Goal: Task Accomplishment & Management: Use online tool/utility

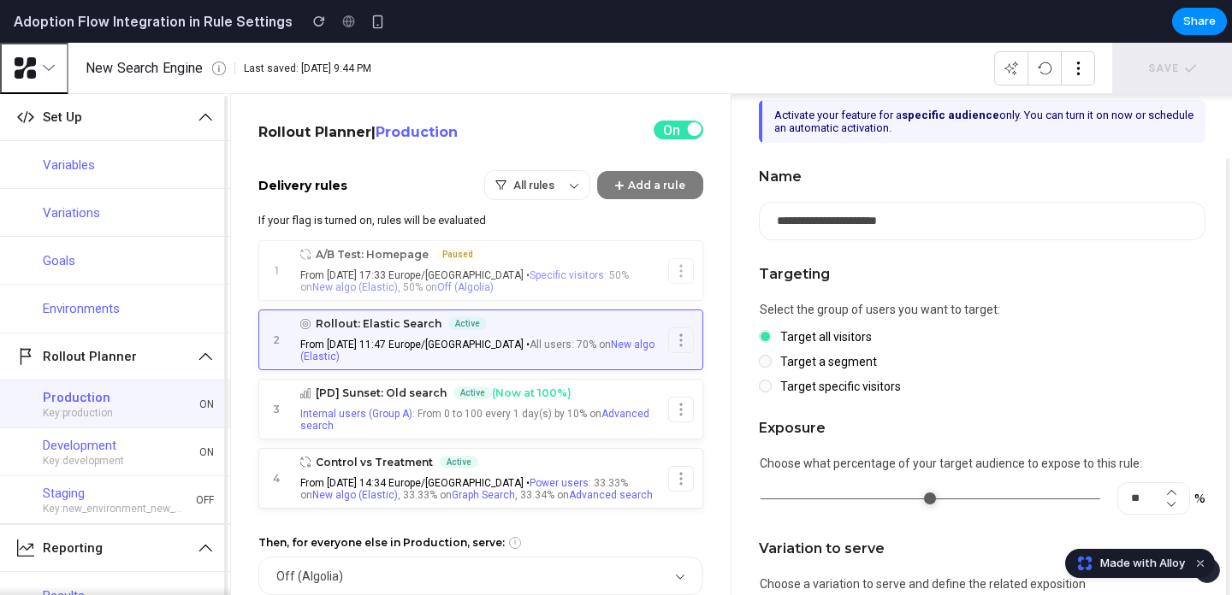
scroll to position [299, 0]
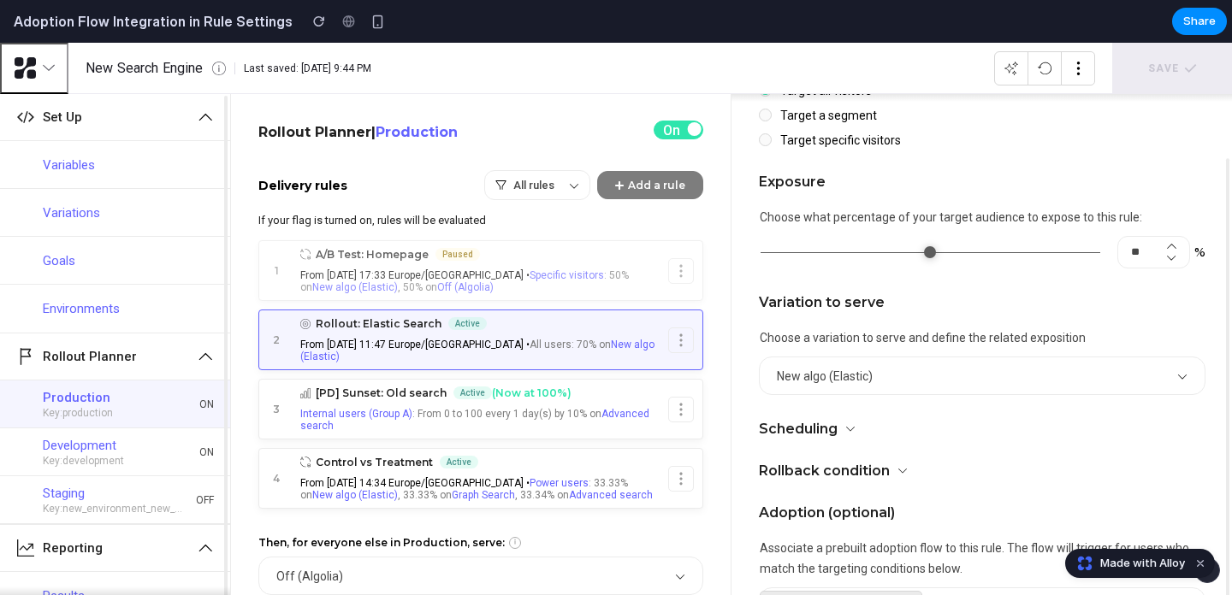
click at [859, 317] on div "Variation to serve Choose a variation to serve and define the related expositio…" at bounding box center [982, 357] width 447 height 127
click at [847, 380] on span "New algo (Elastic)" at bounding box center [825, 377] width 96 height 14
click at [1173, 372] on button "New algo (Elastic)" at bounding box center [982, 376] width 445 height 37
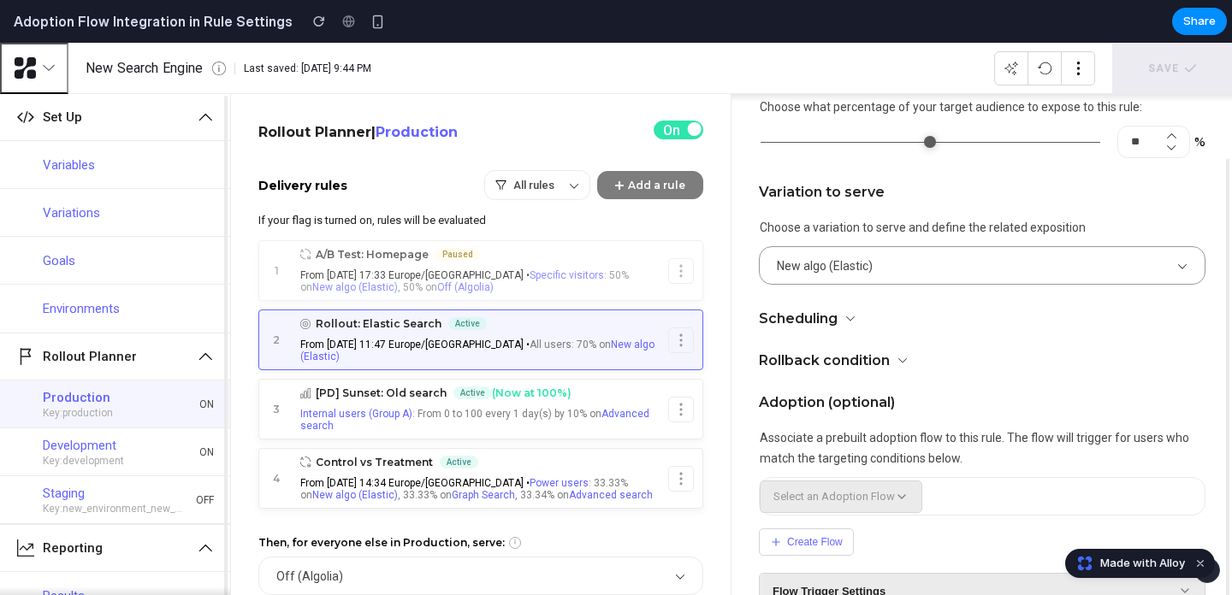
scroll to position [479, 0]
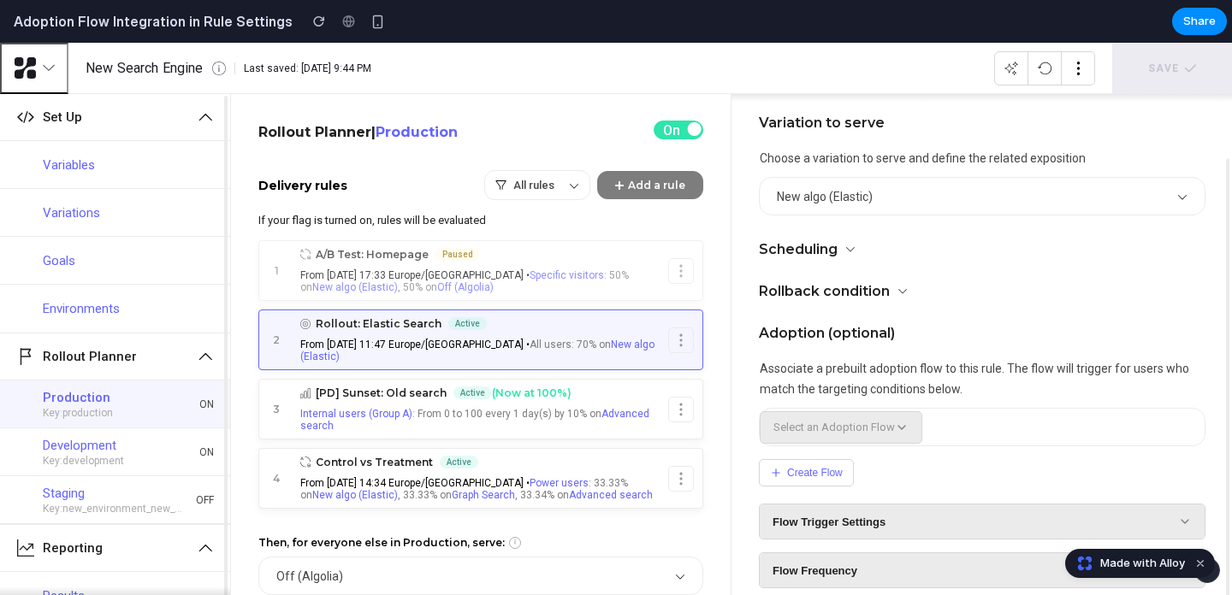
click at [906, 408] on div "Adoption (optional) Associate a prebuilt adoption flow to this rule. The flow w…" at bounding box center [982, 469] width 447 height 289
click at [890, 434] on span "Select an Adoption Flow" at bounding box center [833, 427] width 121 height 13
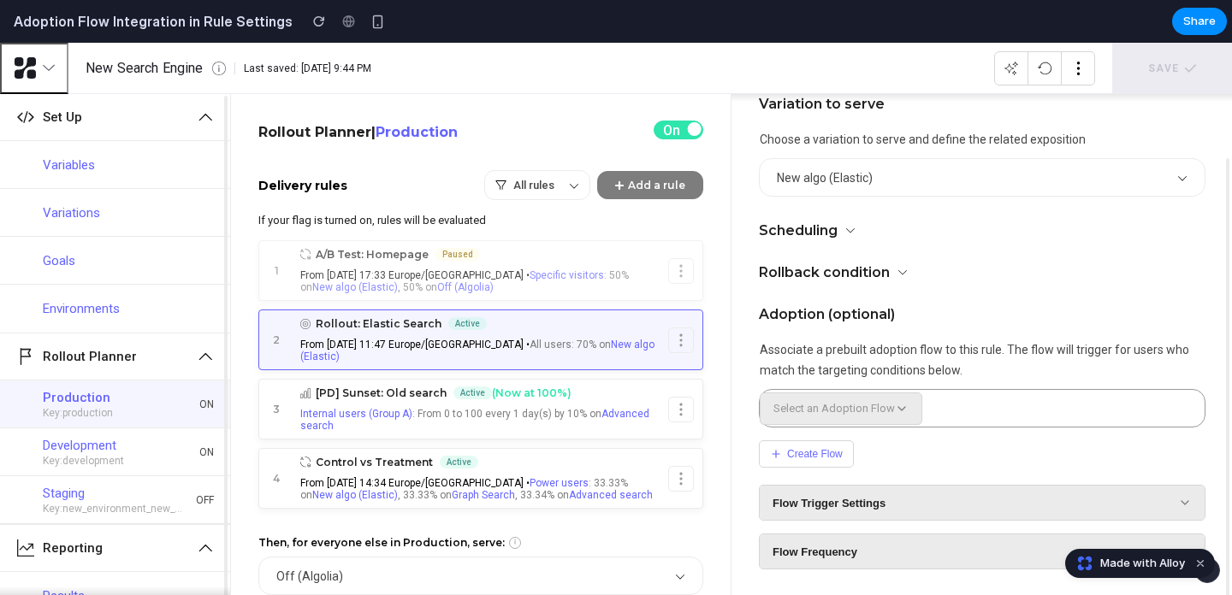
click at [869, 410] on span "Select an Adoption Flow" at bounding box center [833, 408] width 121 height 13
click at [902, 407] on icon at bounding box center [901, 408] width 7 height 3
click at [447, 389] on p "[PD] Sunset: Old search Active (Now at 100%)" at bounding box center [480, 393] width 361 height 13
click at [370, 265] on button "A/B Test: Homepage Paused From [DATE] 17:33 Europe/[GEOGRAPHIC_DATA] • Specific…" at bounding box center [480, 270] width 375 height 59
click at [649, 184] on button "Add a rule" at bounding box center [650, 185] width 106 height 28
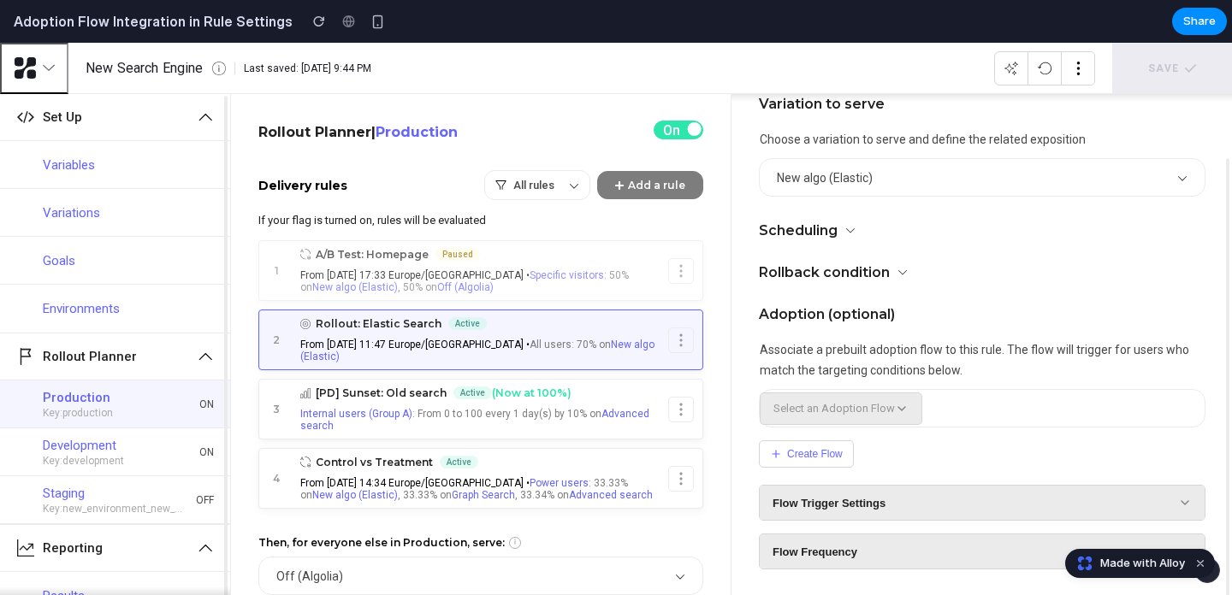
click at [849, 429] on div "Select an Adoption Flow Create Flow Flow Trigger Settings Flow Frequency" at bounding box center [982, 479] width 447 height 180
click at [846, 498] on span "Flow Trigger Settings" at bounding box center [828, 503] width 113 height 13
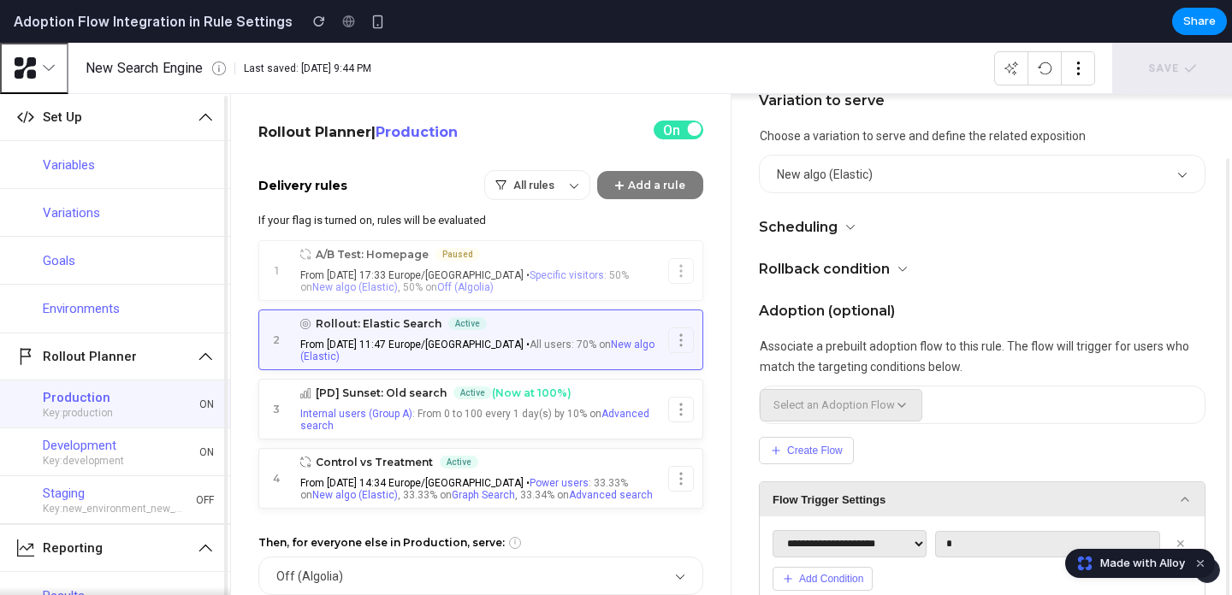
scroll to position [589, 0]
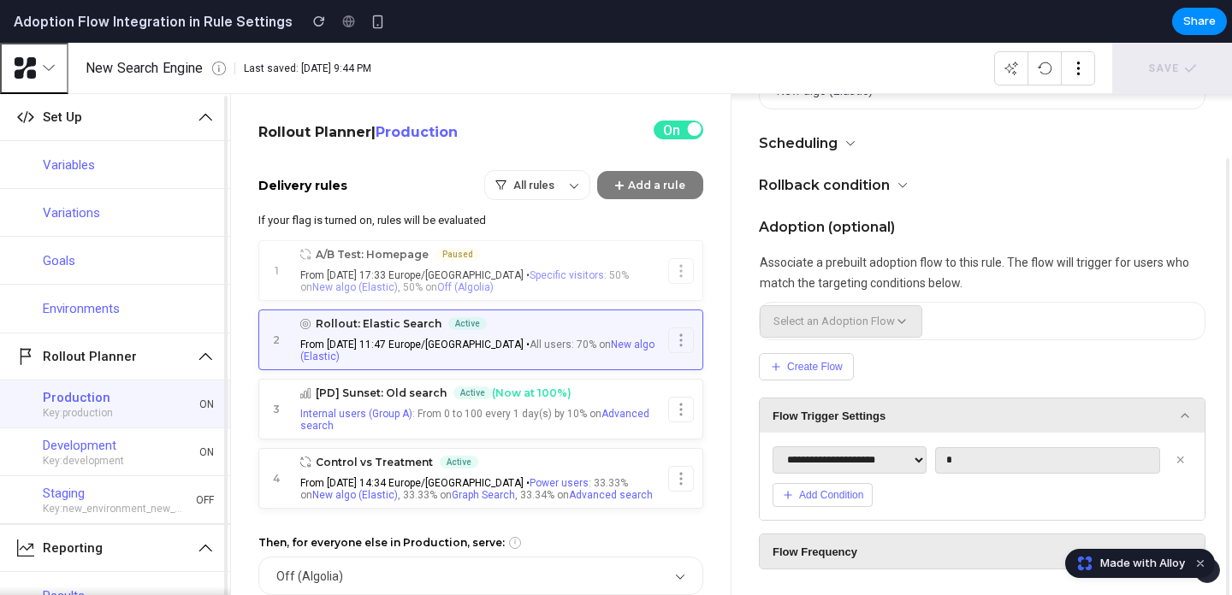
click at [885, 443] on div "**********" at bounding box center [982, 476] width 445 height 87
click at [881, 459] on select "**********" at bounding box center [849, 460] width 154 height 27
select select "********"
click at [772, 447] on select "**********" at bounding box center [849, 460] width 154 height 27
select select "********"
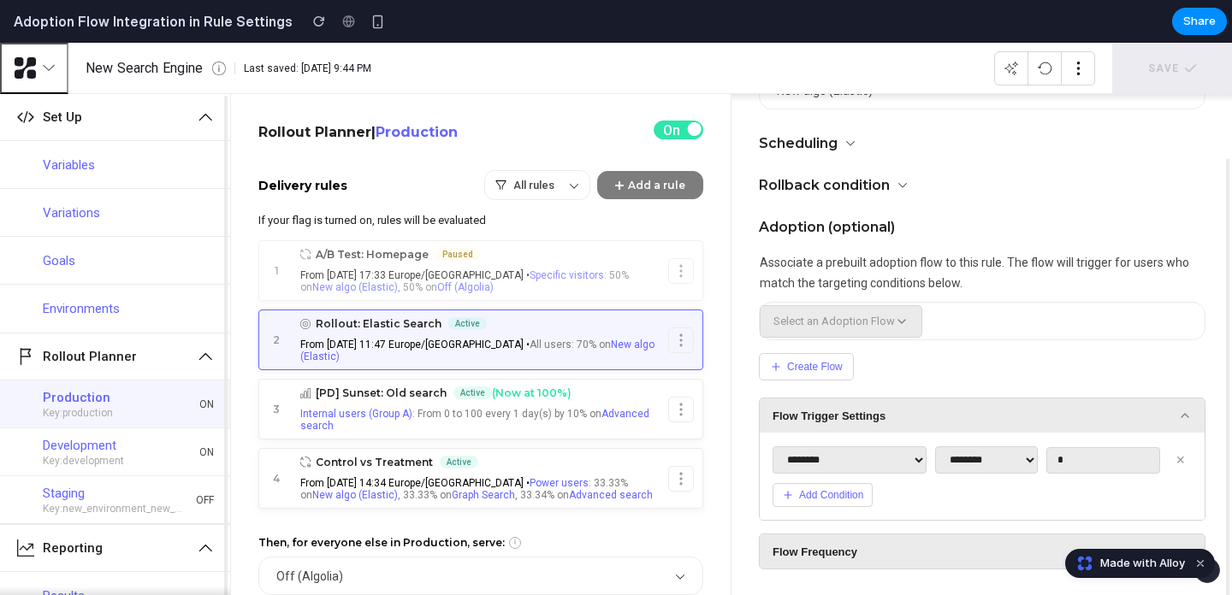
click at [1038, 451] on select "**********" at bounding box center [986, 460] width 103 height 27
click at [819, 505] on button "Add Condition" at bounding box center [822, 495] width 100 height 24
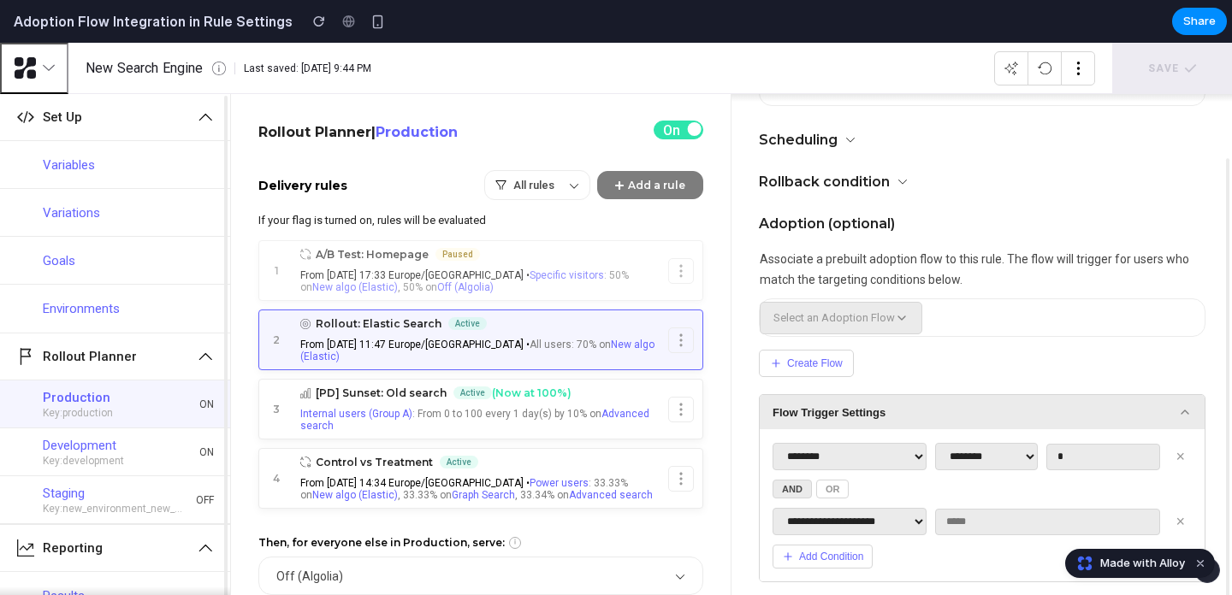
scroll to position [654, 0]
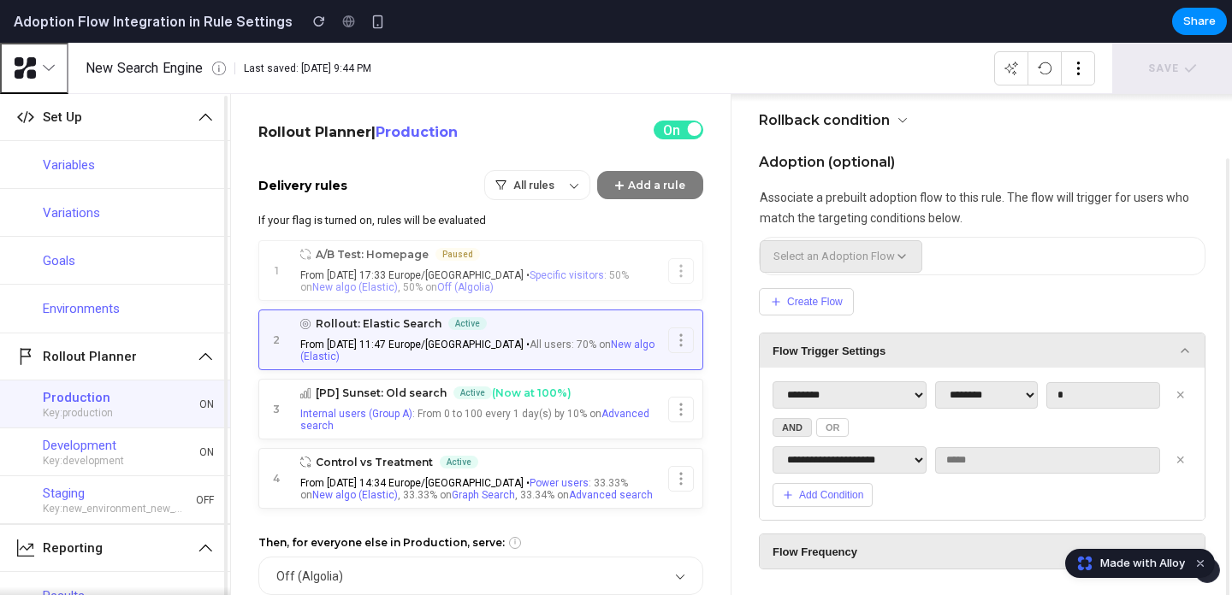
click at [828, 500] on button "Add Condition" at bounding box center [822, 495] width 100 height 24
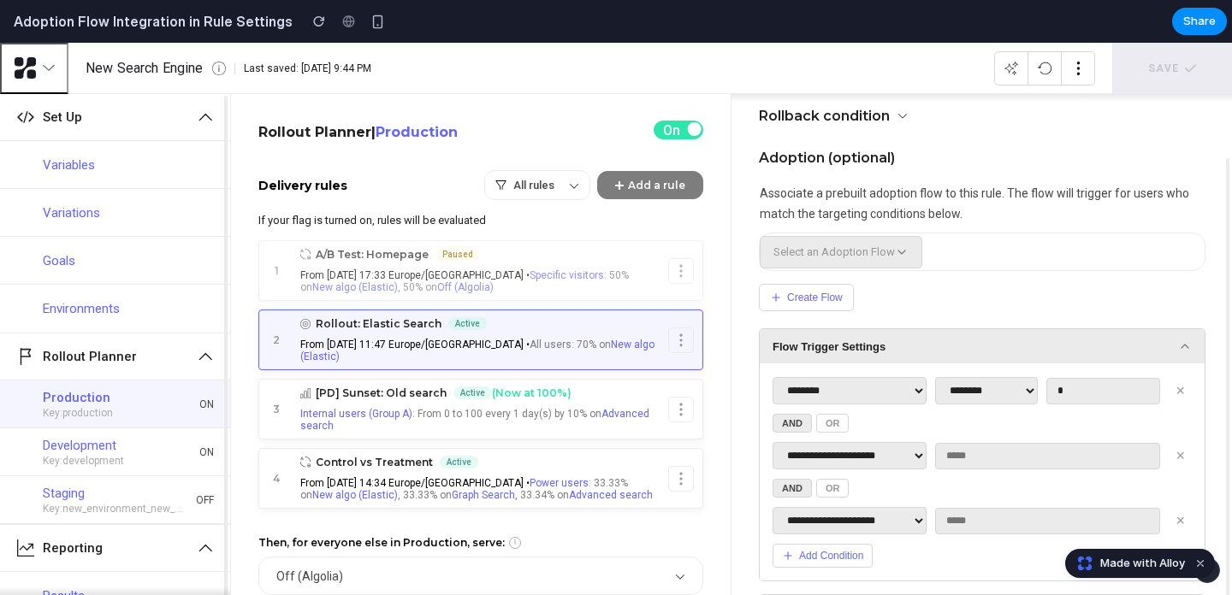
scroll to position [720, 0]
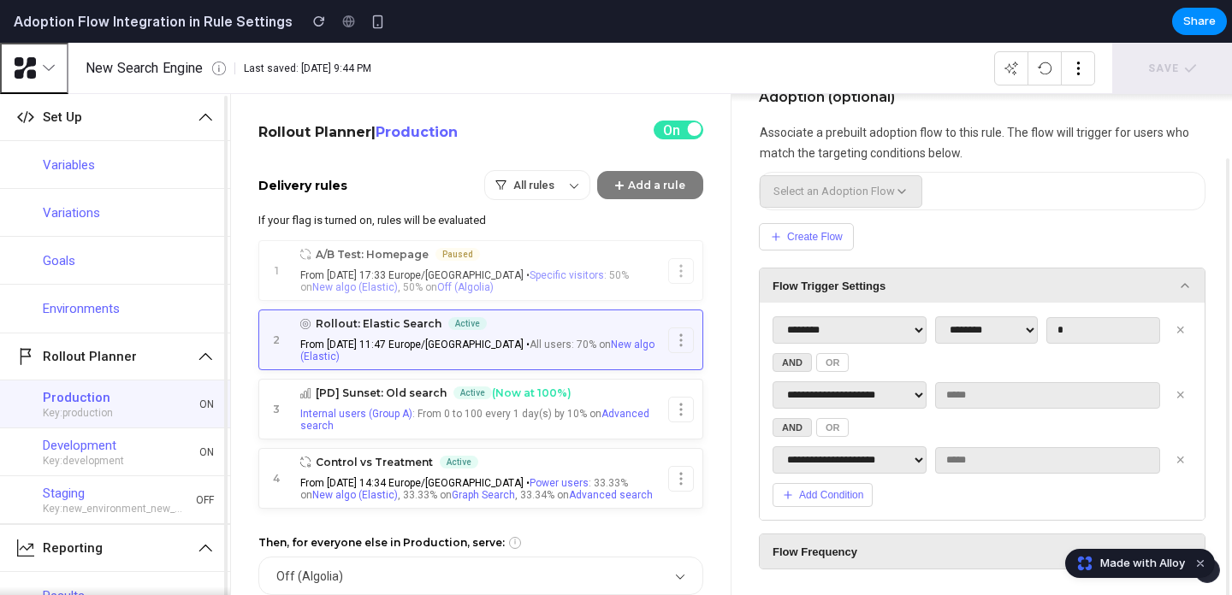
click at [911, 450] on select "**********" at bounding box center [849, 460] width 154 height 27
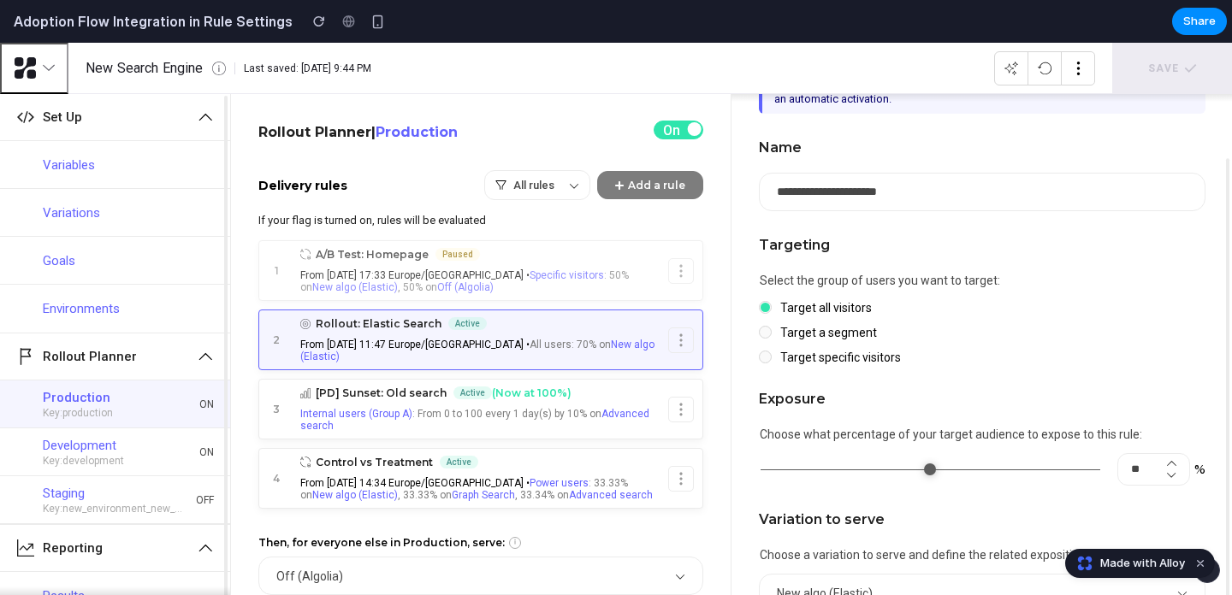
scroll to position [0, 0]
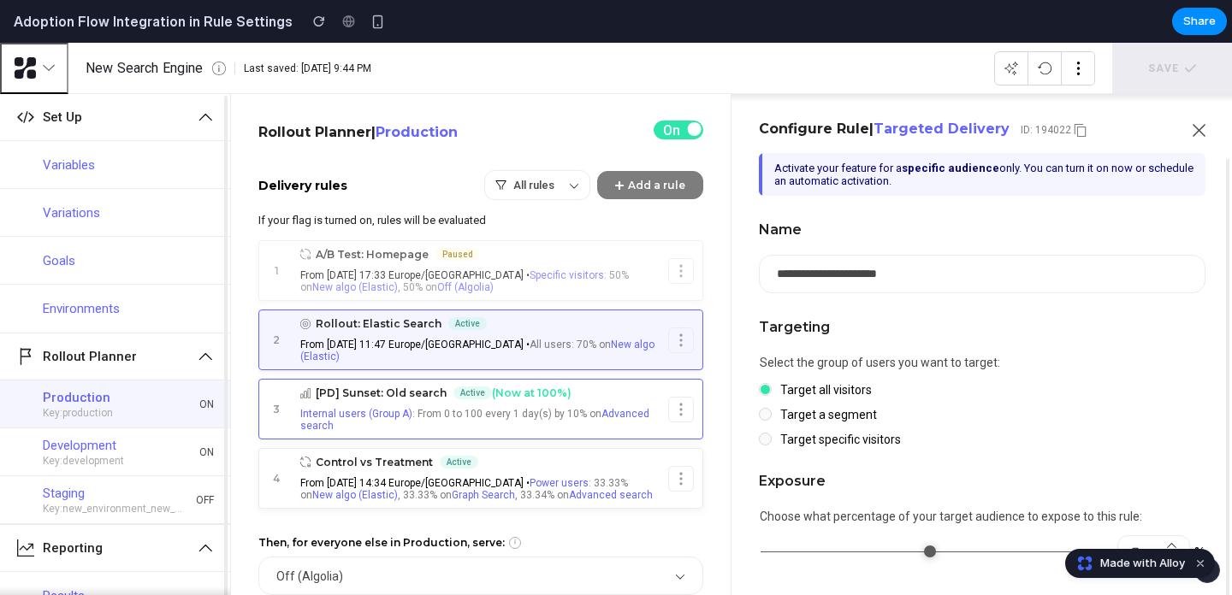
click at [379, 404] on button "[PD] Sunset: Old search Active (Now at 100%) Internal users (Group A) : From 0 …" at bounding box center [480, 409] width 375 height 59
click at [396, 269] on button "A/B Test: Homepage Paused From [DATE] 17:33 Europe/[GEOGRAPHIC_DATA] • Specific…" at bounding box center [480, 270] width 375 height 59
click at [493, 202] on div "Delivery rules All rules Add a rule If your flag is turned on, rules will be ev…" at bounding box center [480, 339] width 445 height 339
click at [532, 175] on button "All rules" at bounding box center [537, 185] width 104 height 28
click at [594, 186] on div "All rules Add a rule" at bounding box center [593, 185] width 219 height 30
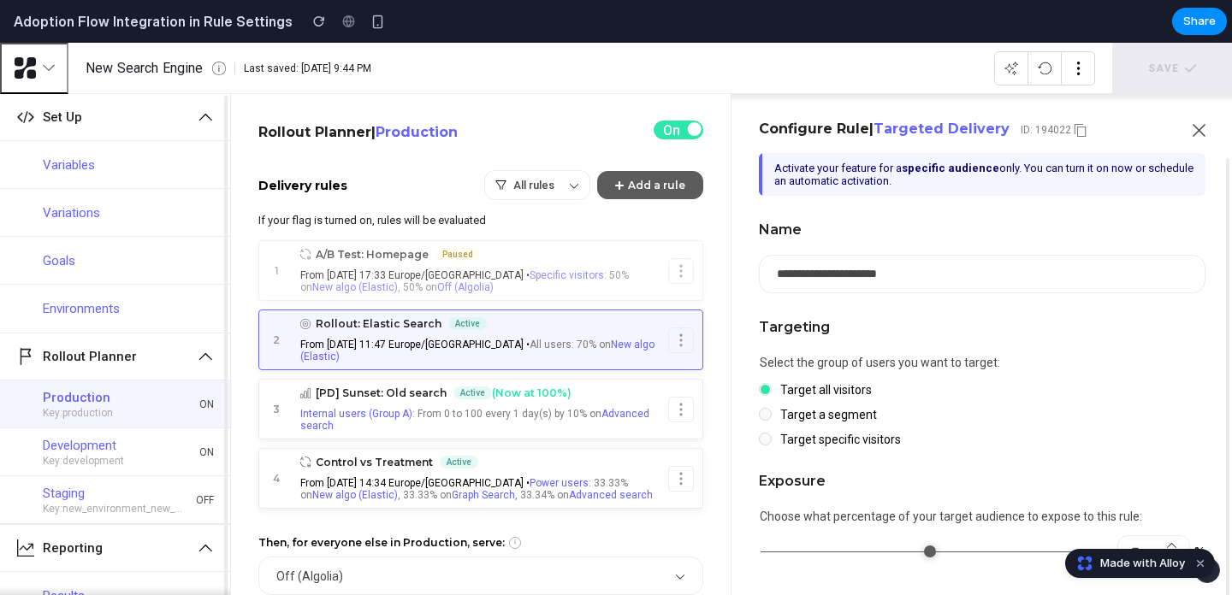
click at [644, 183] on button "Add a rule" at bounding box center [650, 185] width 106 height 28
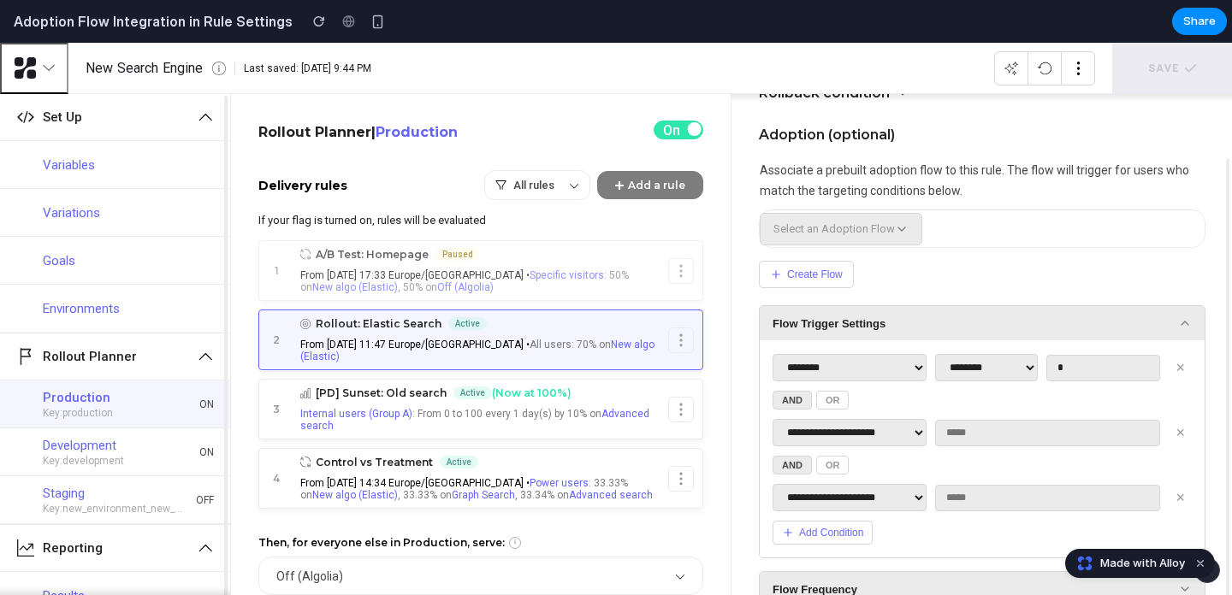
scroll to position [720, 0]
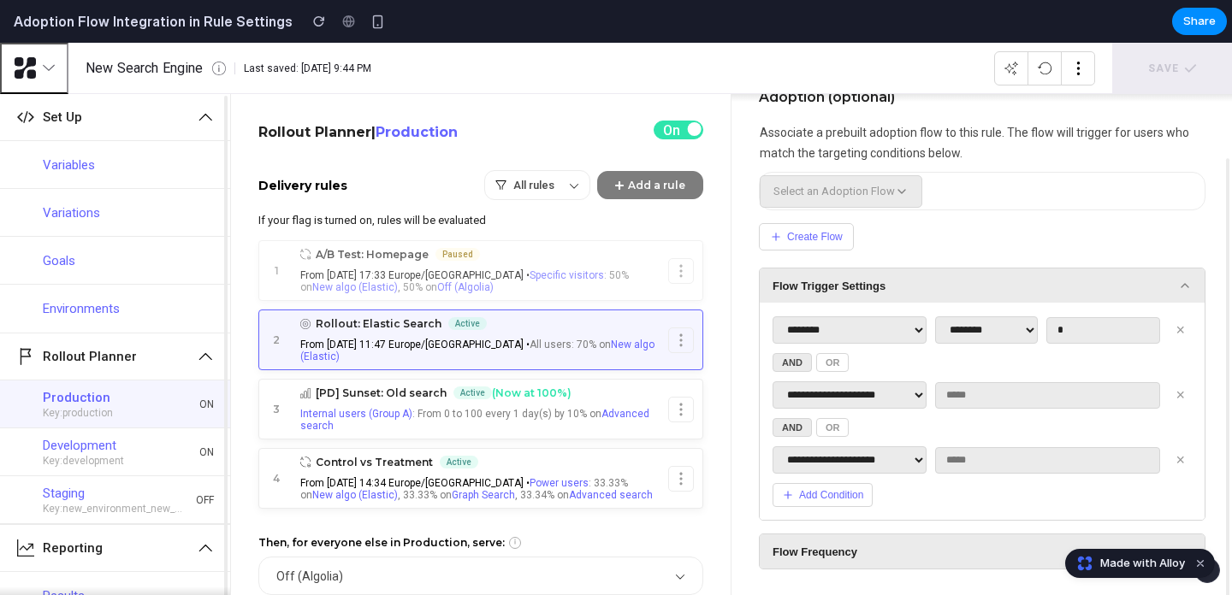
click at [820, 422] on button "OR" at bounding box center [832, 427] width 33 height 19
click at [853, 455] on select "**********" at bounding box center [849, 460] width 154 height 27
click at [834, 355] on button "OR" at bounding box center [832, 362] width 33 height 19
click at [794, 359] on button "AND" at bounding box center [791, 362] width 39 height 19
click at [837, 359] on button "OR" at bounding box center [832, 362] width 33 height 19
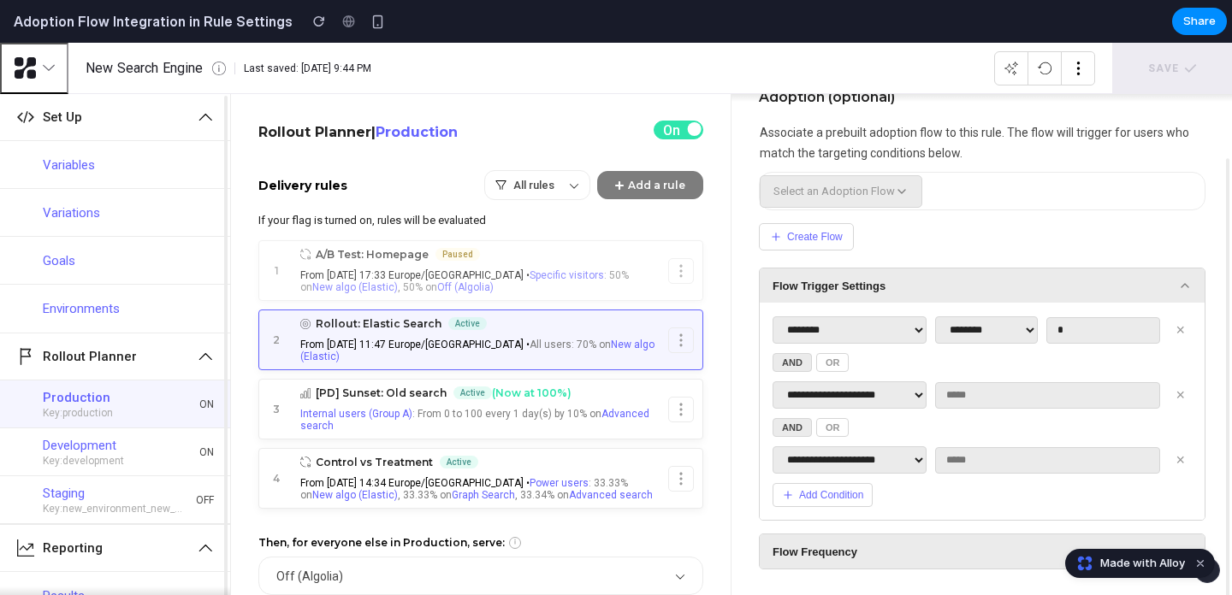
click at [540, 373] on ul "1 A/B Test: Homepage Paused From [DATE] 17:33 Europe/[GEOGRAPHIC_DATA] • Specif…" at bounding box center [480, 374] width 445 height 269
click at [610, 412] on span "Advanced search" at bounding box center [474, 420] width 349 height 24
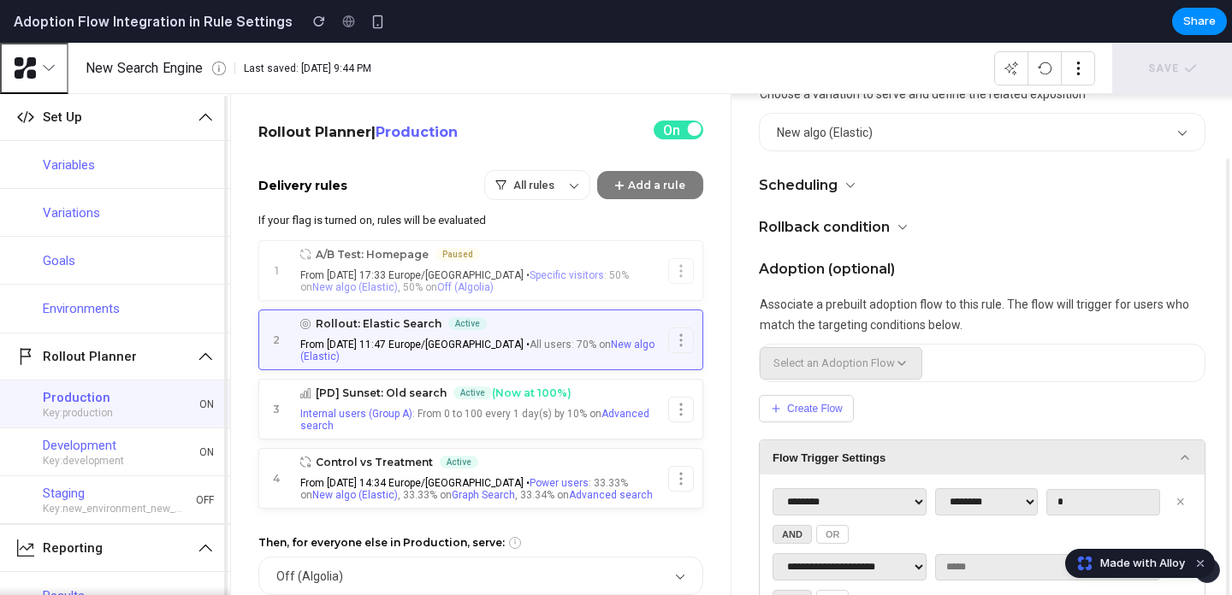
scroll to position [472, 0]
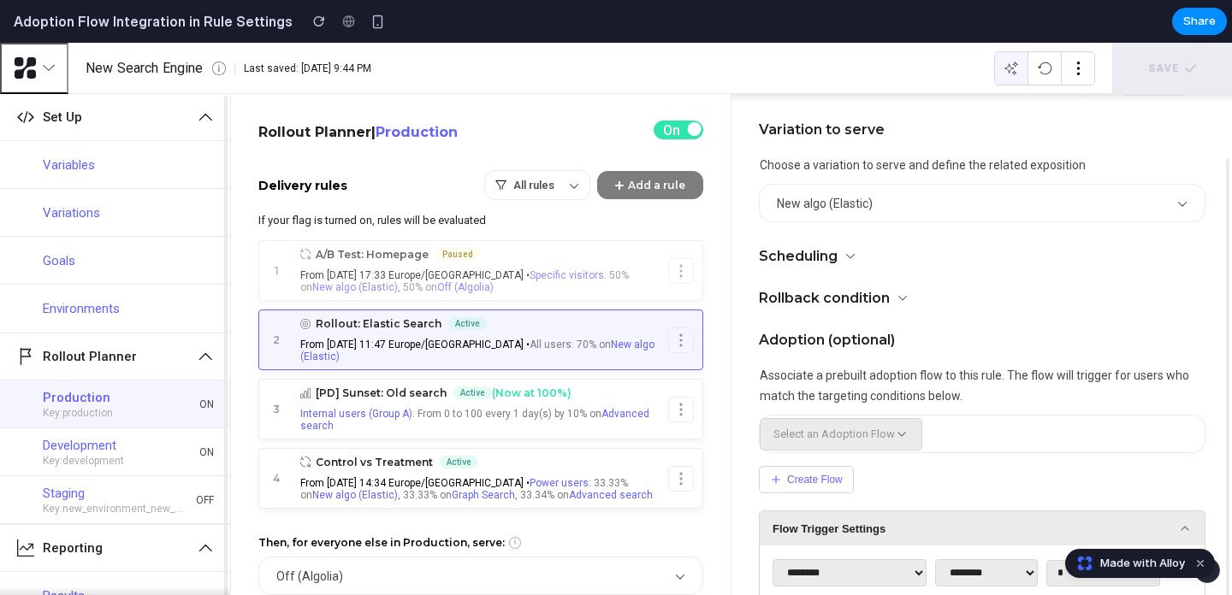
click at [1026, 69] on button "button" at bounding box center [1011, 68] width 33 height 33
click at [1057, 69] on button "button" at bounding box center [1044, 68] width 33 height 33
click at [1092, 73] on button "button" at bounding box center [1078, 68] width 33 height 33
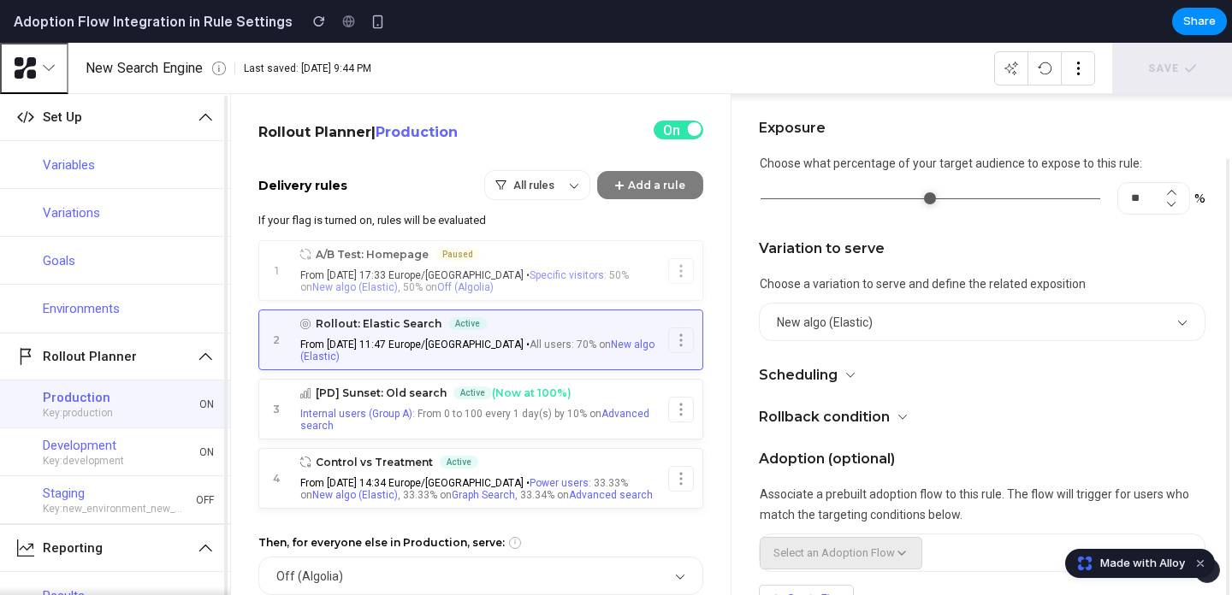
scroll to position [0, 0]
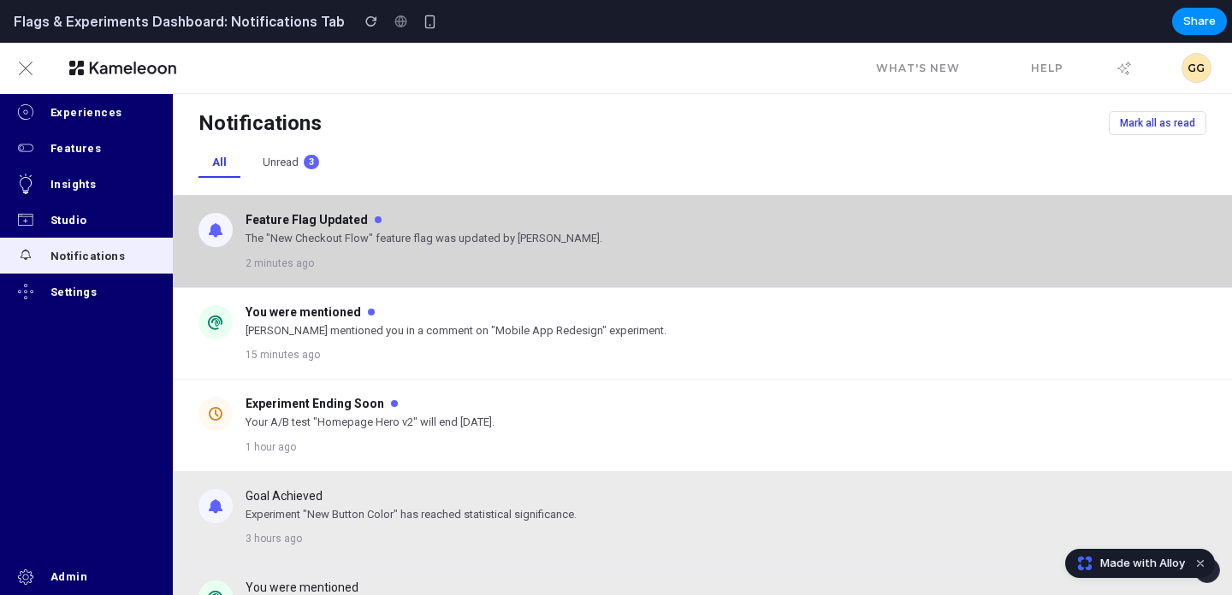
click at [415, 251] on div "Feature Flag Updated The "New Checkout Flow" feature flag was updated by Sarah …" at bounding box center [726, 241] width 961 height 57
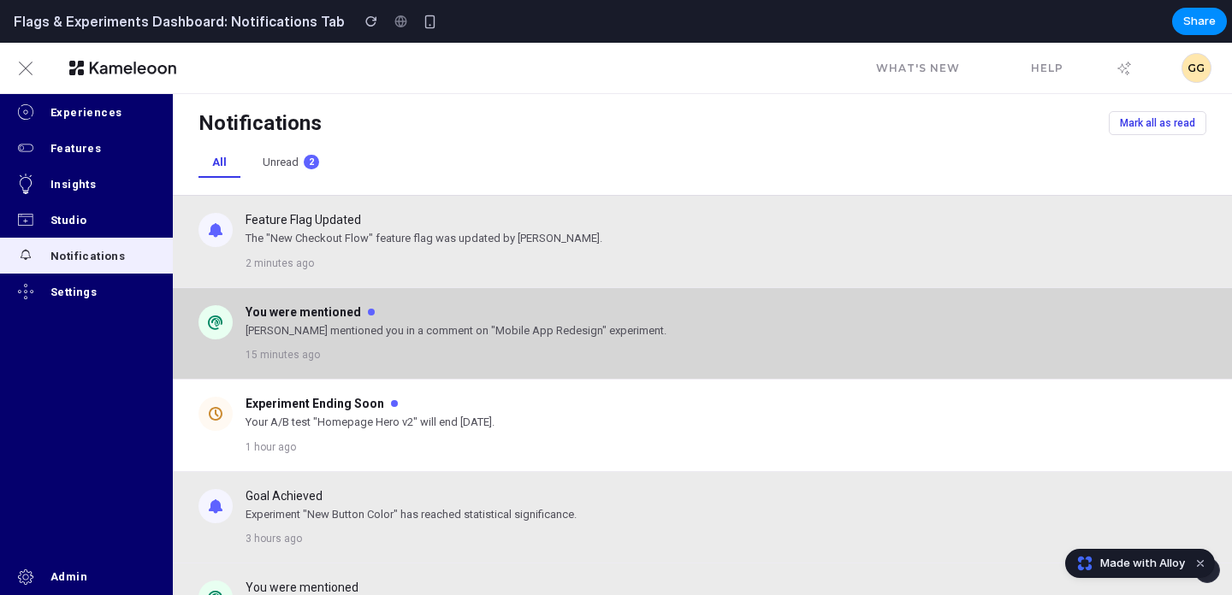
click at [417, 327] on p "Alex mentioned you in a comment on "Mobile App Redesign" experiment." at bounding box center [726, 330] width 961 height 17
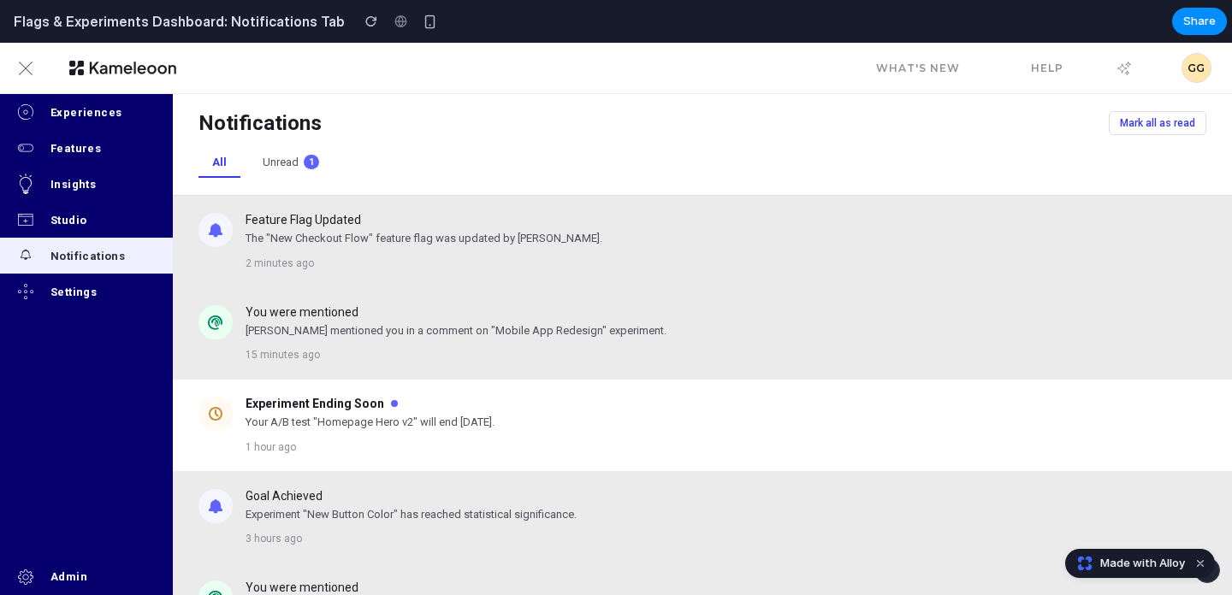
scroll to position [247, 0]
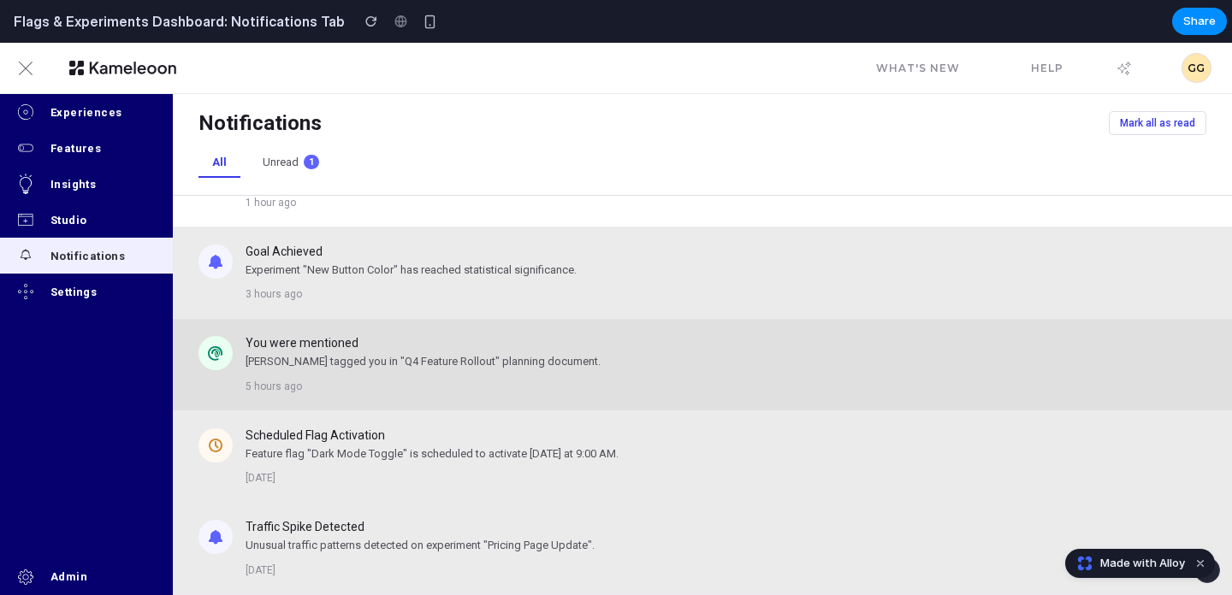
click at [382, 371] on div "You were mentioned Jordan tagged you in "Q4 Feature Rollout" planning document.…" at bounding box center [726, 364] width 961 height 57
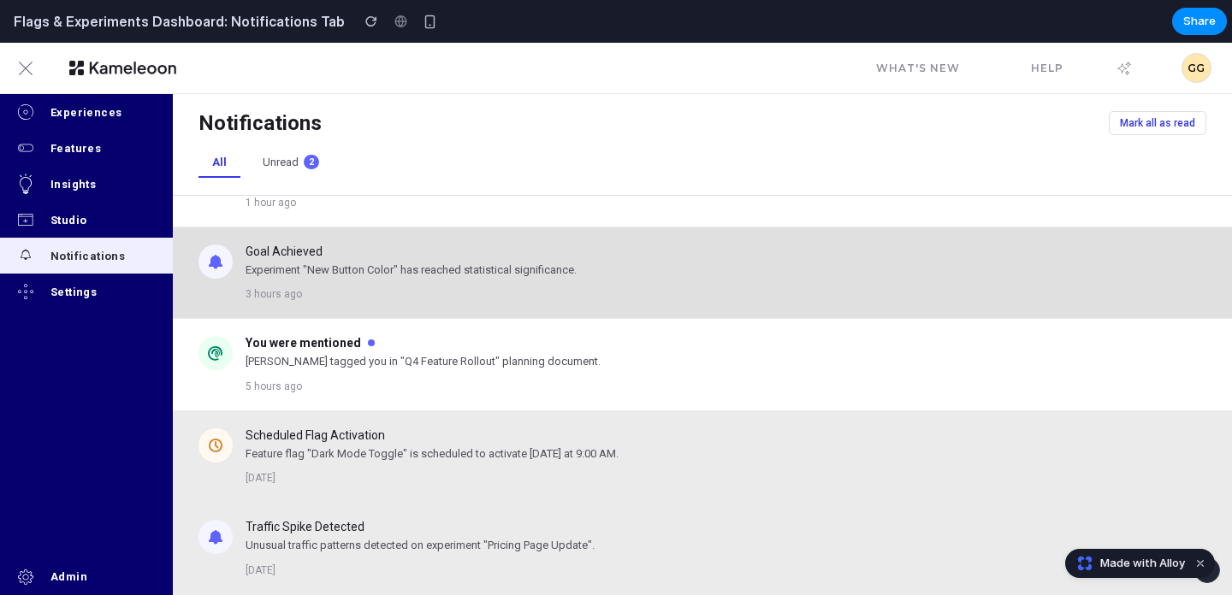
click at [399, 262] on p "Experiment "New Button Color" has reached statistical significance." at bounding box center [726, 270] width 961 height 17
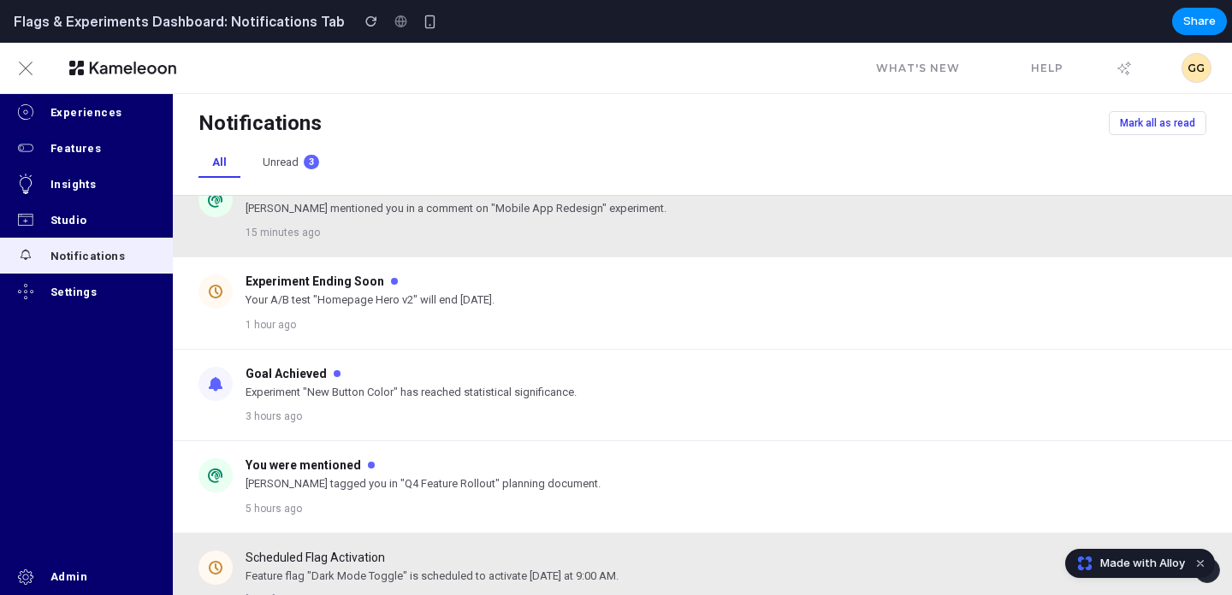
scroll to position [0, 0]
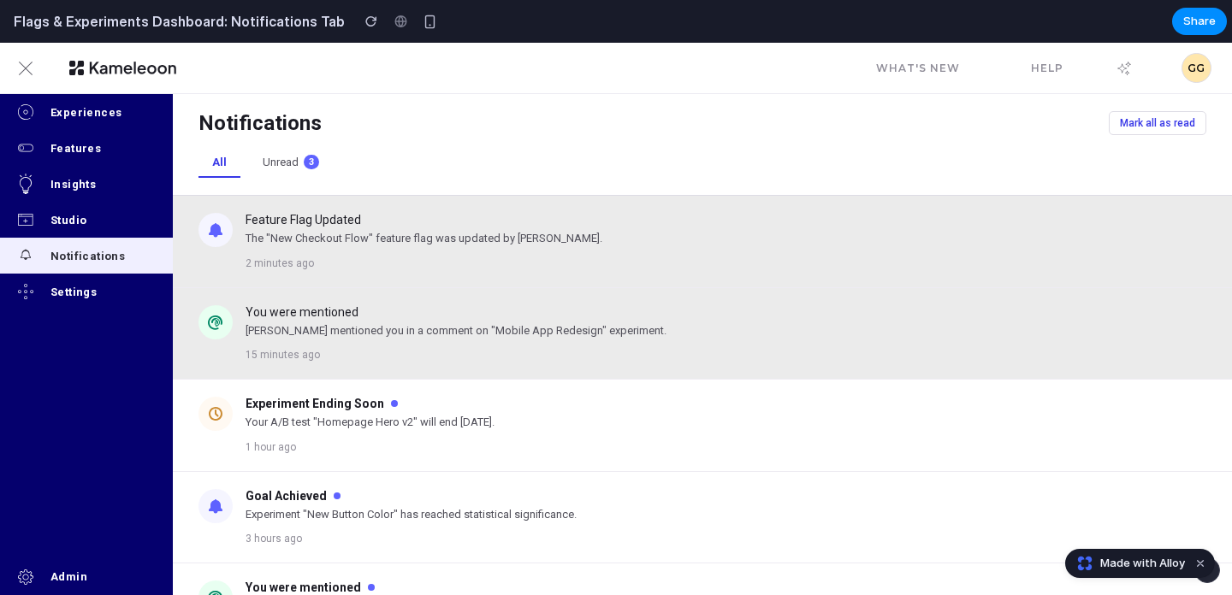
click at [297, 151] on button "Unread 3" at bounding box center [291, 163] width 84 height 30
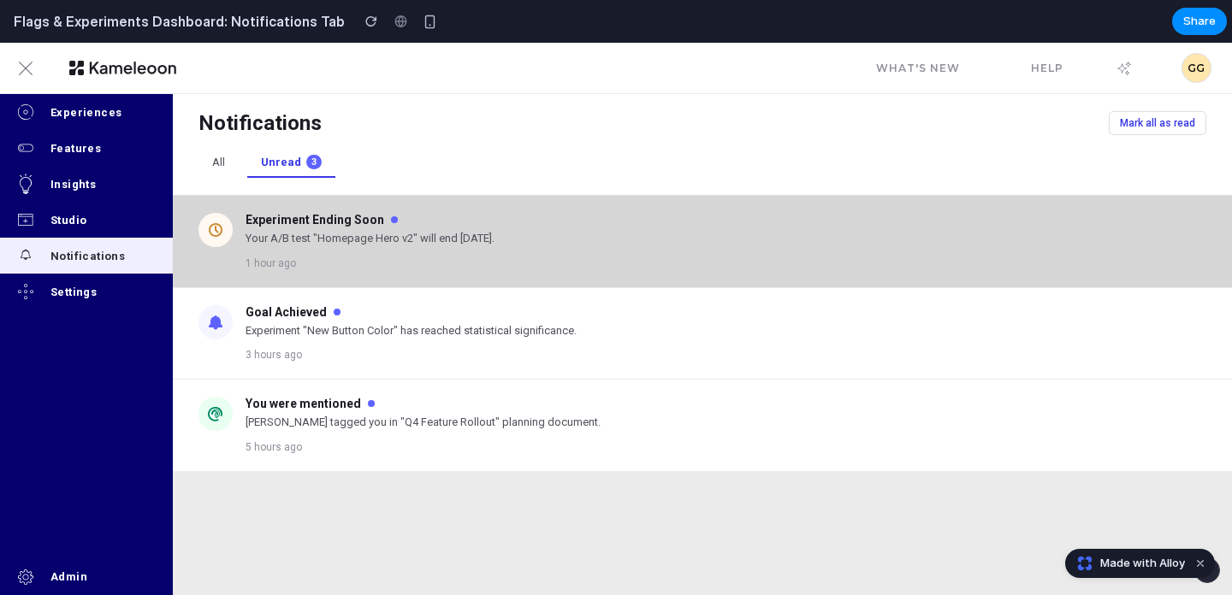
click at [283, 210] on div "Experiment Ending Soon Your A/B test "Homepage Hero v2" will end in 2 days. 1 h…" at bounding box center [702, 242] width 1059 height 92
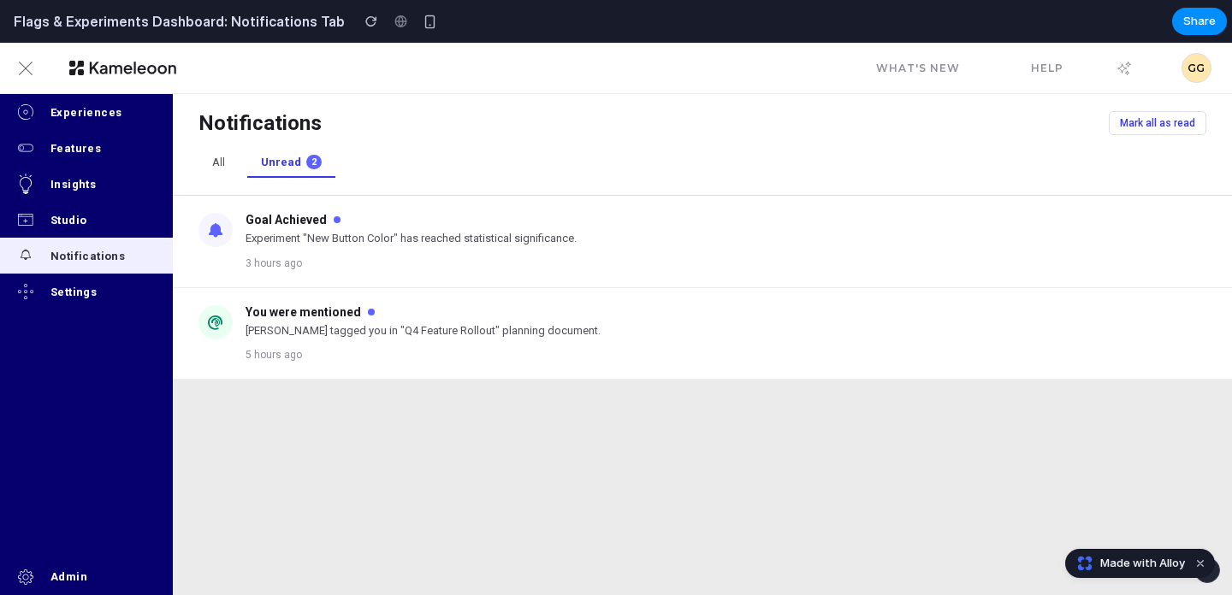
click at [64, 287] on div "Settings" at bounding box center [110, 292] width 121 height 13
click at [74, 208] on button "Studio" at bounding box center [86, 220] width 173 height 36
